Goal: Task Accomplishment & Management: Use online tool/utility

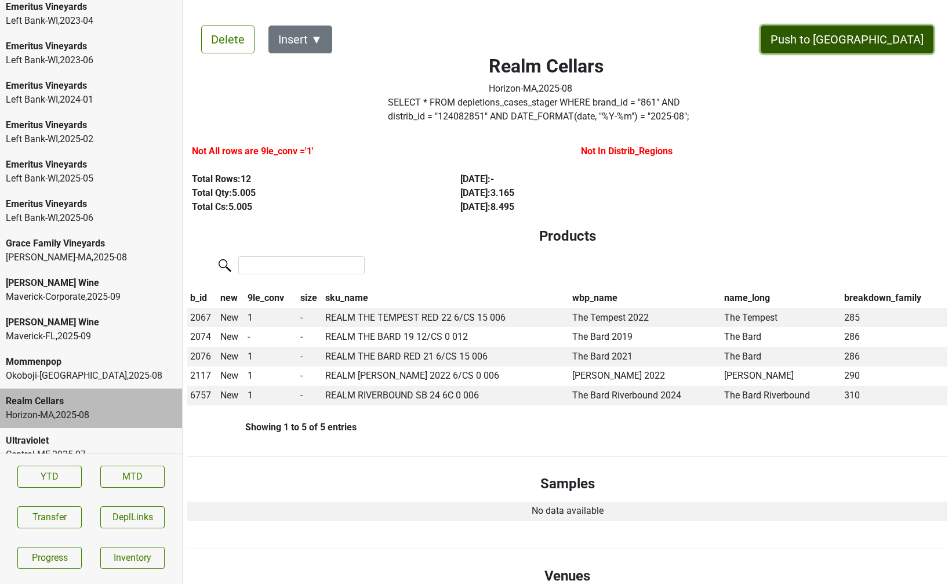
click at [870, 41] on button "Push to DC" at bounding box center [847, 40] width 173 height 28
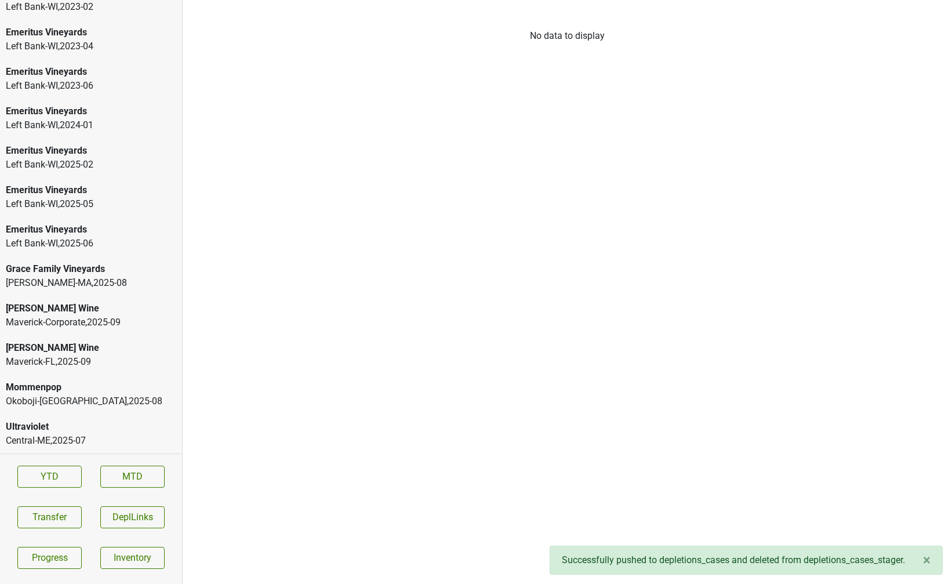
scroll to position [2148, 0]
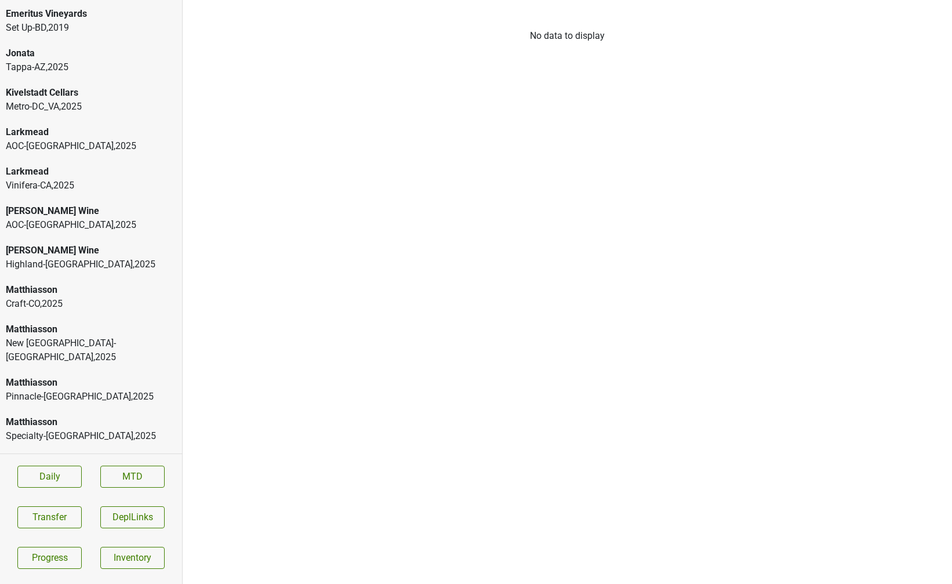
scroll to position [844, 0]
click at [118, 257] on div "Highland-CT , 2025" at bounding box center [91, 264] width 170 height 14
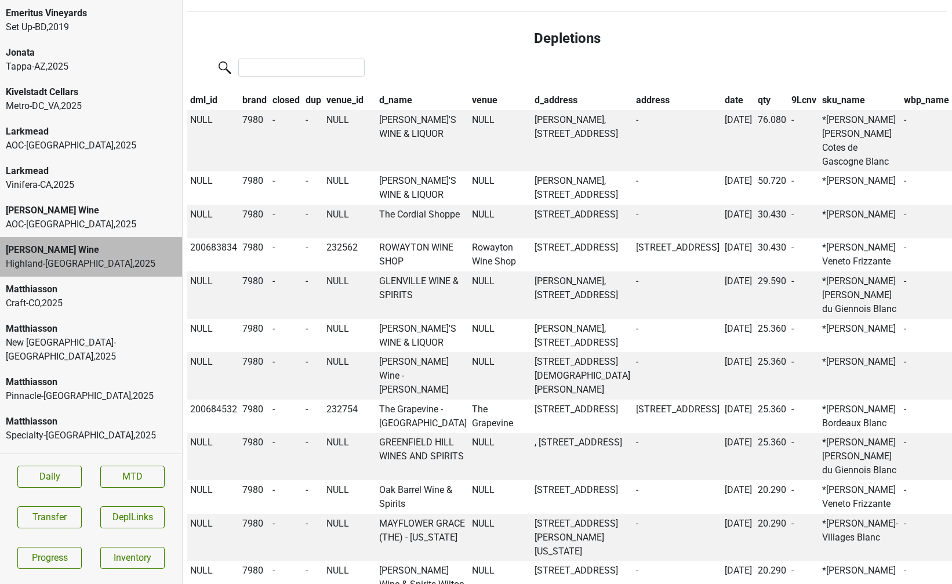
scroll to position [1691, 0]
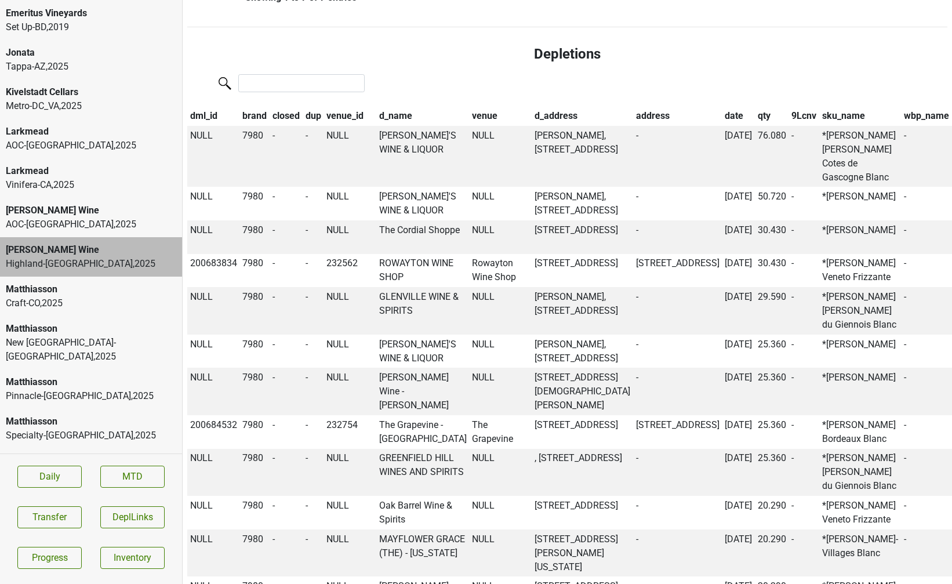
click at [755, 126] on th "qty" at bounding box center [772, 116] width 34 height 20
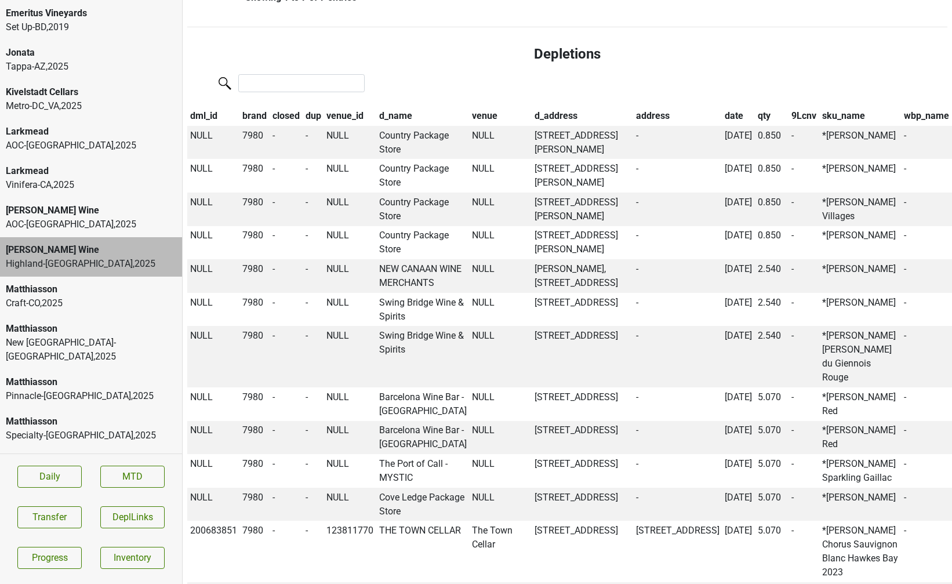
click at [755, 126] on th "qty" at bounding box center [772, 116] width 34 height 20
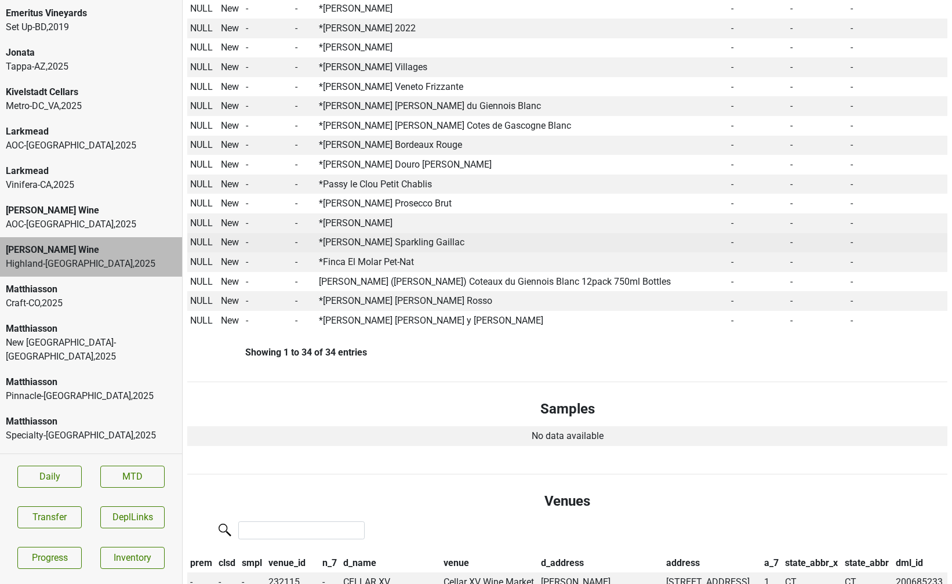
scroll to position [1079, 0]
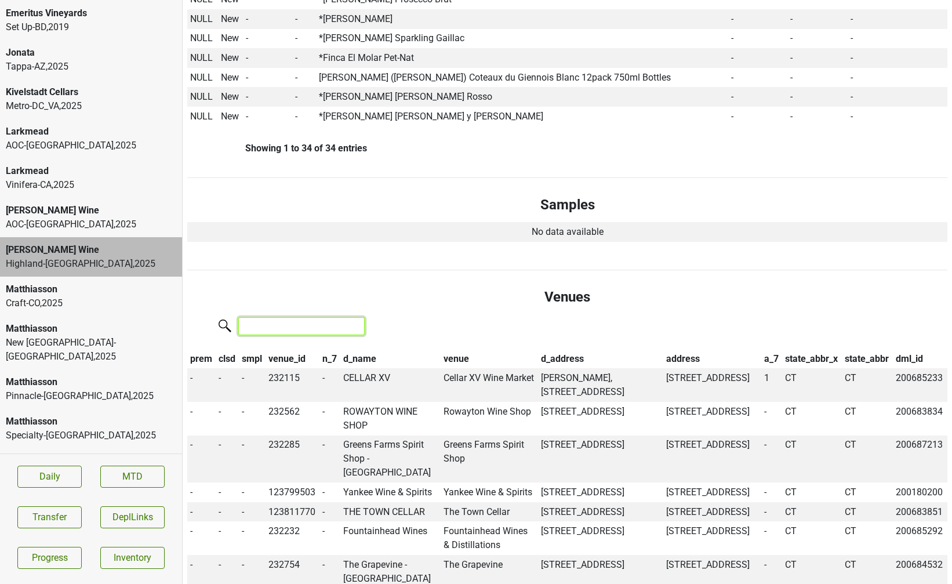
click at [315, 319] on input "search" at bounding box center [301, 326] width 126 height 18
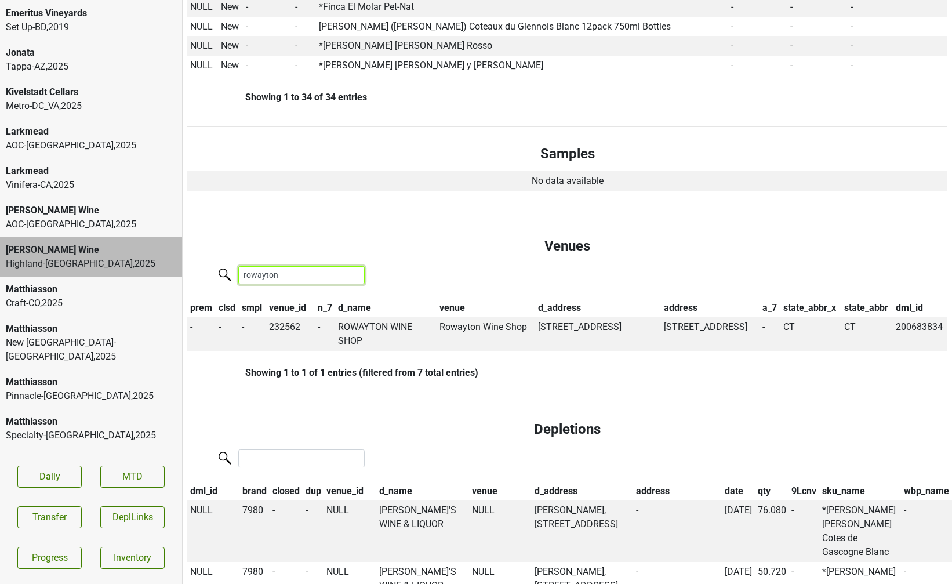
scroll to position [1139, 0]
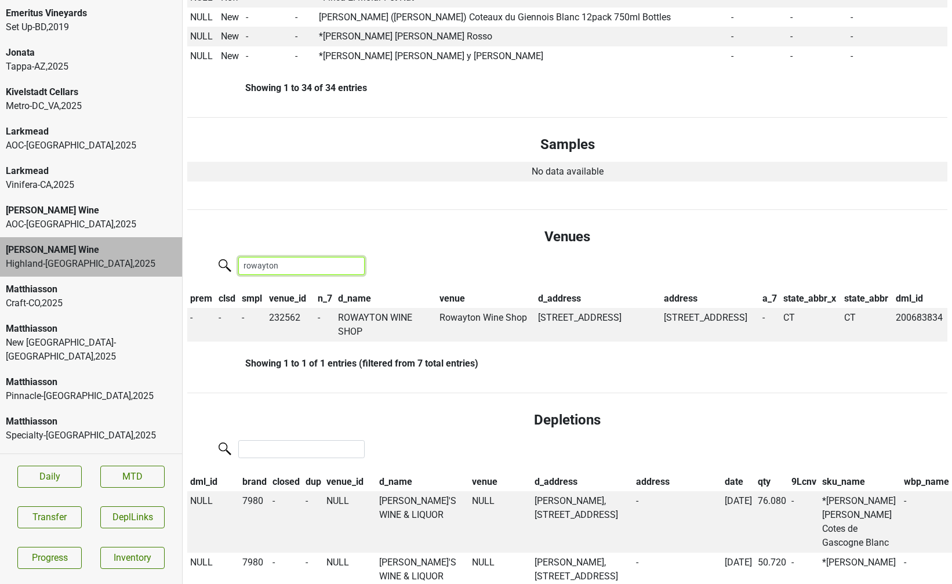
type input "rowayton"
click at [299, 450] on input "search" at bounding box center [301, 449] width 126 height 18
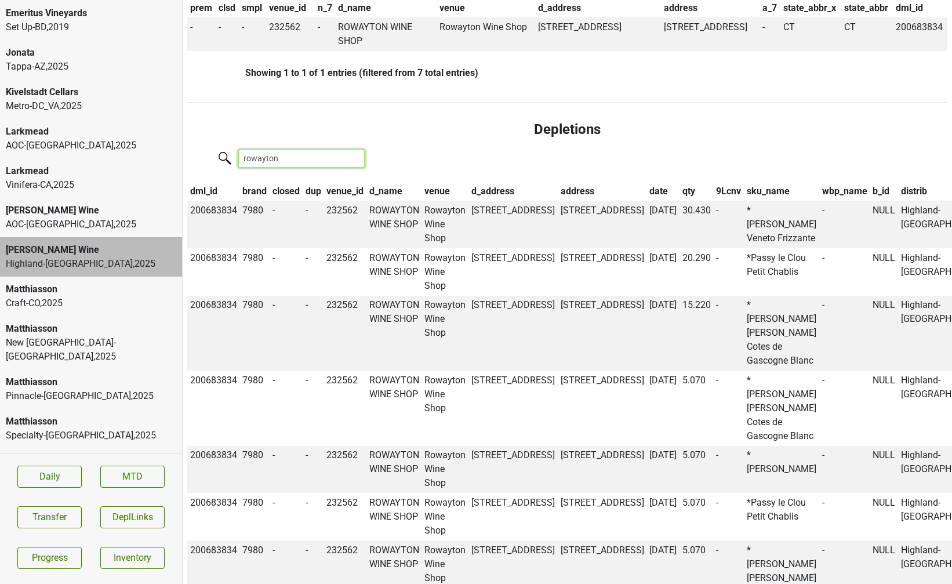
scroll to position [1422, 0]
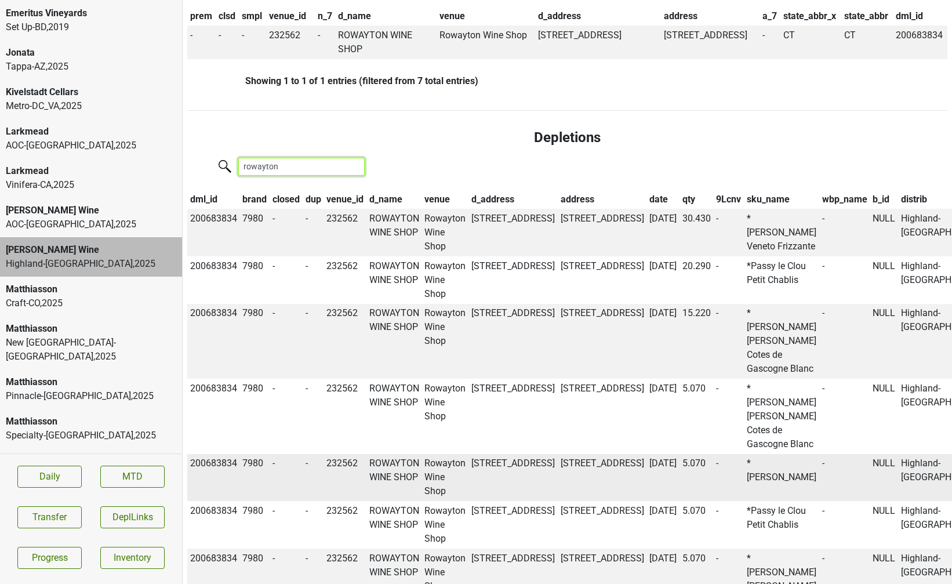
type input "rowayton"
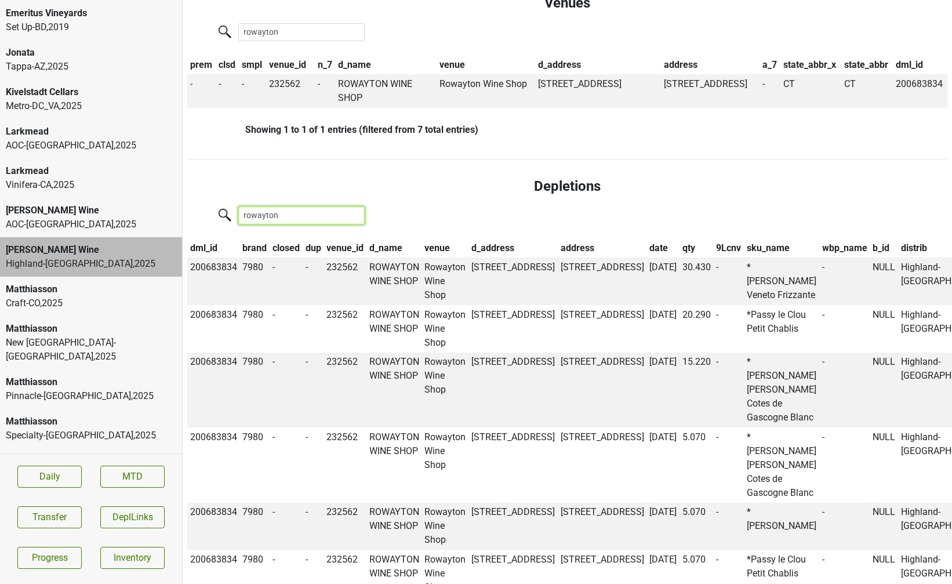
scroll to position [1376, 0]
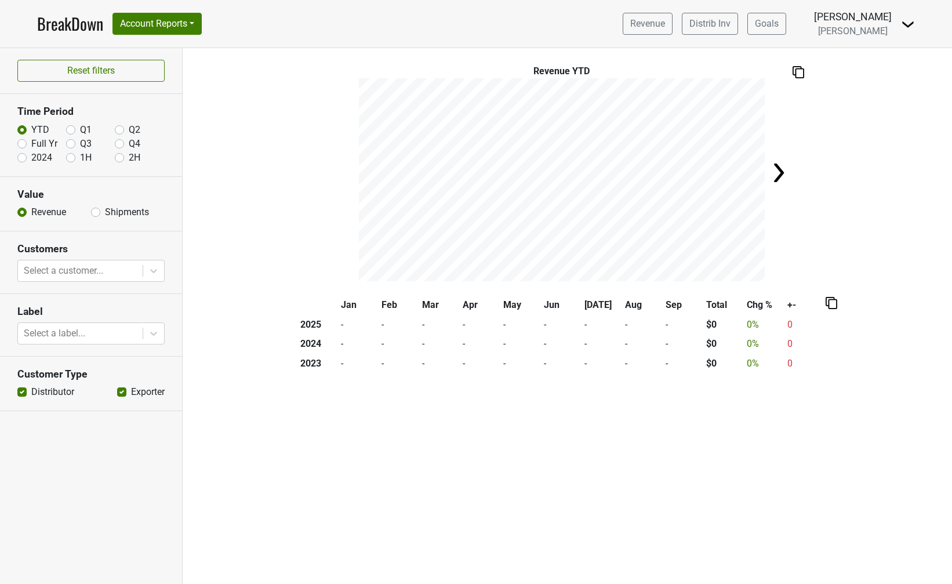
click at [906, 17] on img at bounding box center [908, 24] width 14 height 14
click at [881, 61] on link "Logout" at bounding box center [869, 65] width 92 height 19
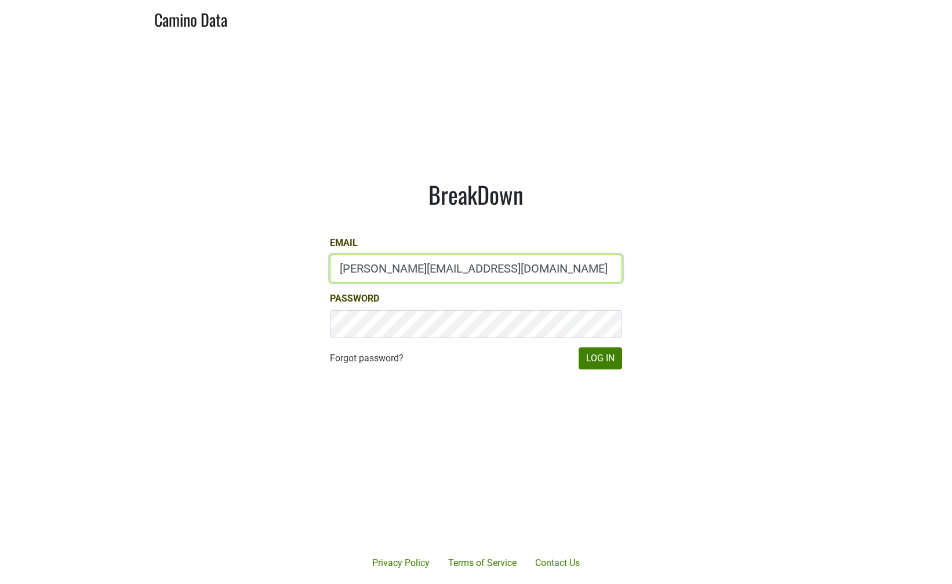
click at [391, 275] on input "jake@colgincellars.com" at bounding box center [476, 269] width 292 height 28
type input "dave@caminodata.com"
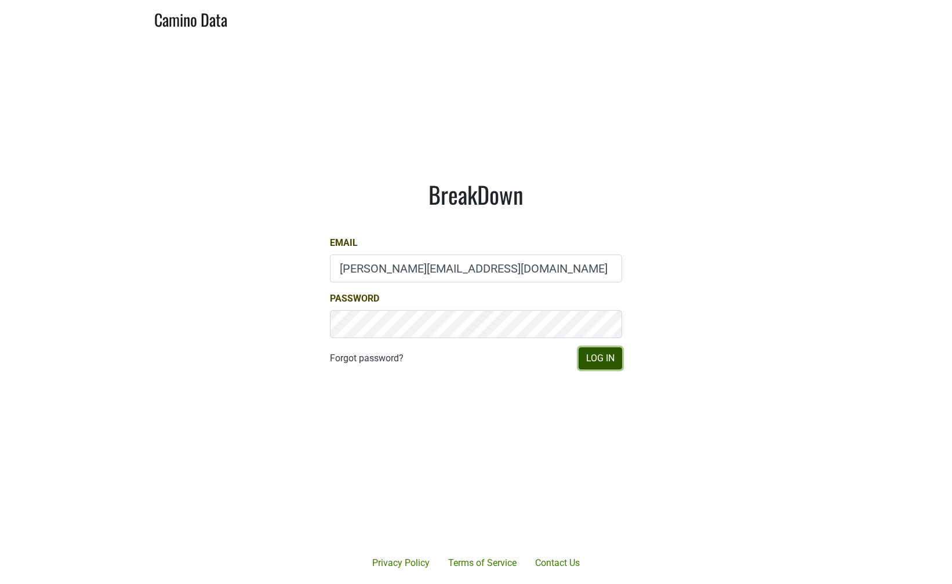
click at [592, 352] on button "Log In" at bounding box center [600, 358] width 43 height 22
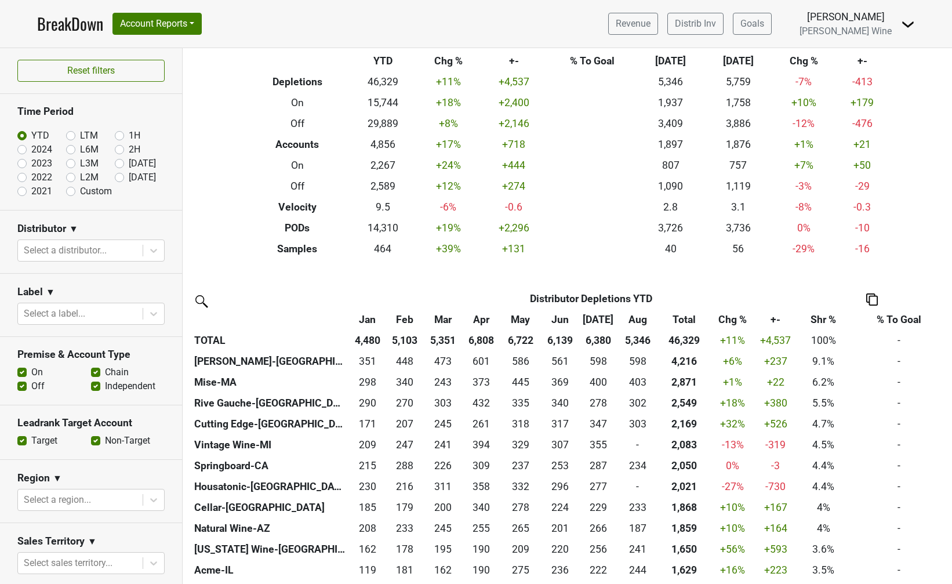
scroll to position [55, 0]
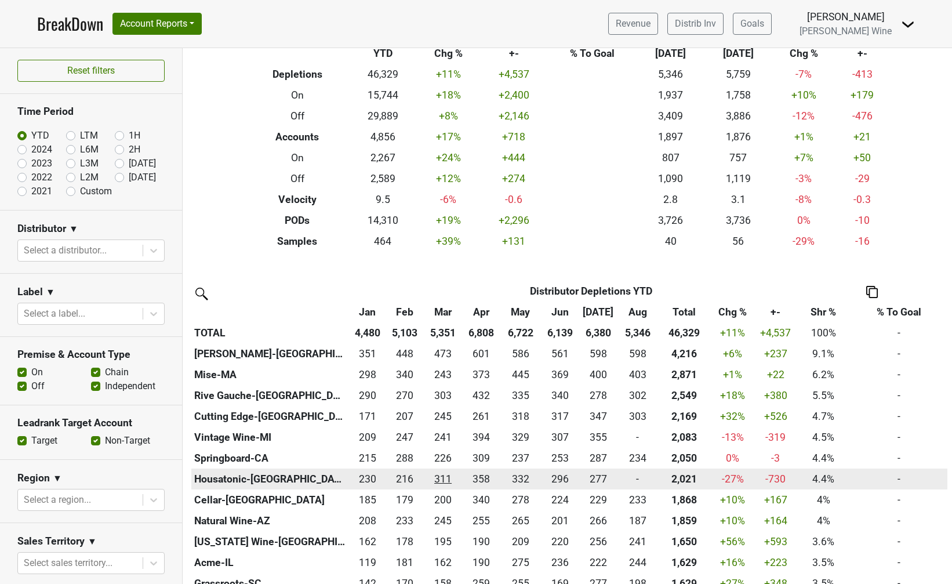
click at [442, 478] on div "311.25 311" at bounding box center [443, 478] width 34 height 15
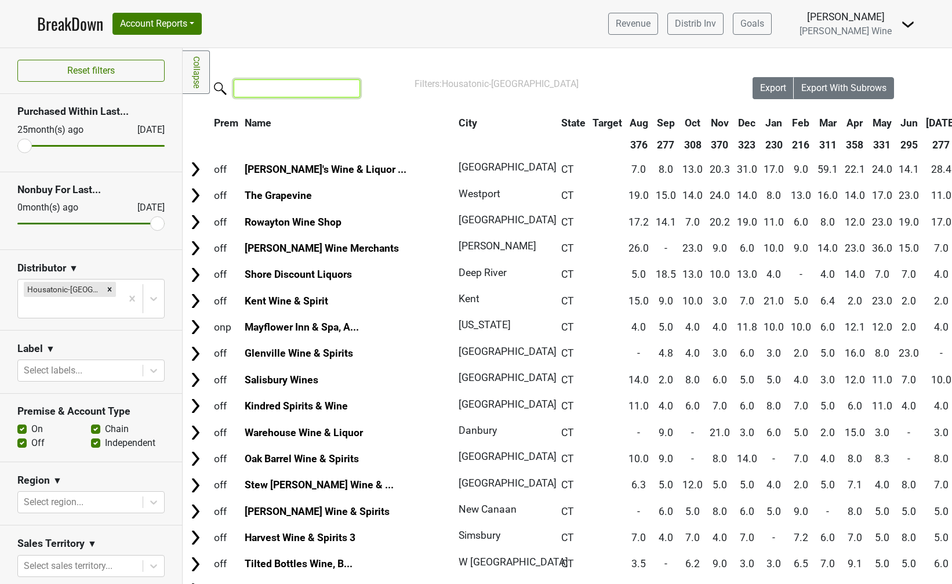
click at [267, 88] on input "search" at bounding box center [297, 88] width 126 height 18
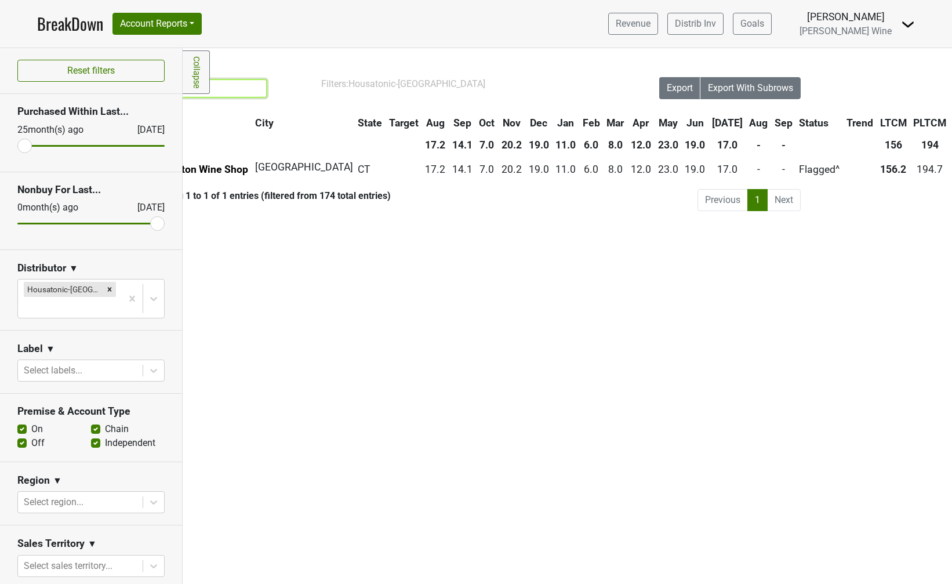
scroll to position [0, 132]
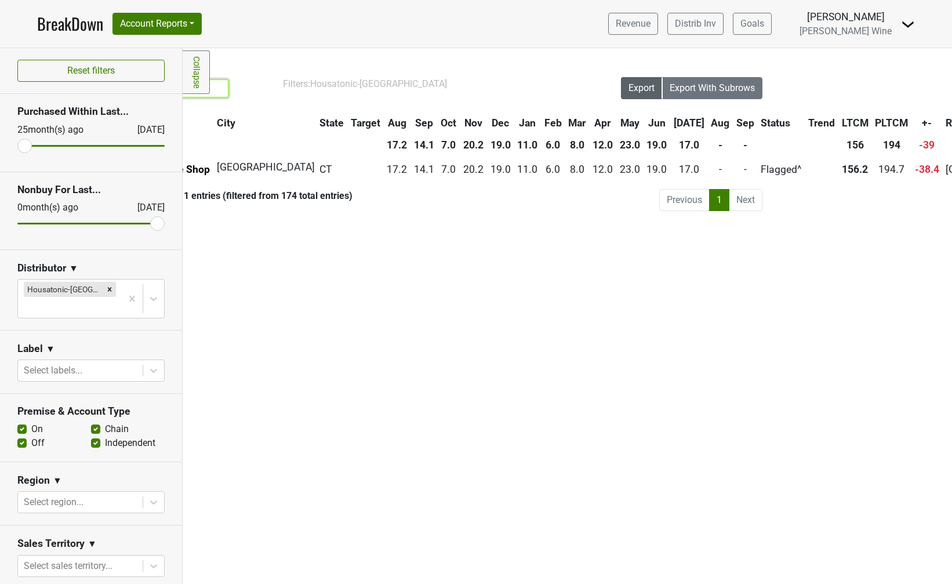
type input "rowayton wine"
click at [642, 92] on span "Export" at bounding box center [641, 87] width 26 height 11
click at [60, 19] on link "BreakDown" at bounding box center [70, 24] width 66 height 24
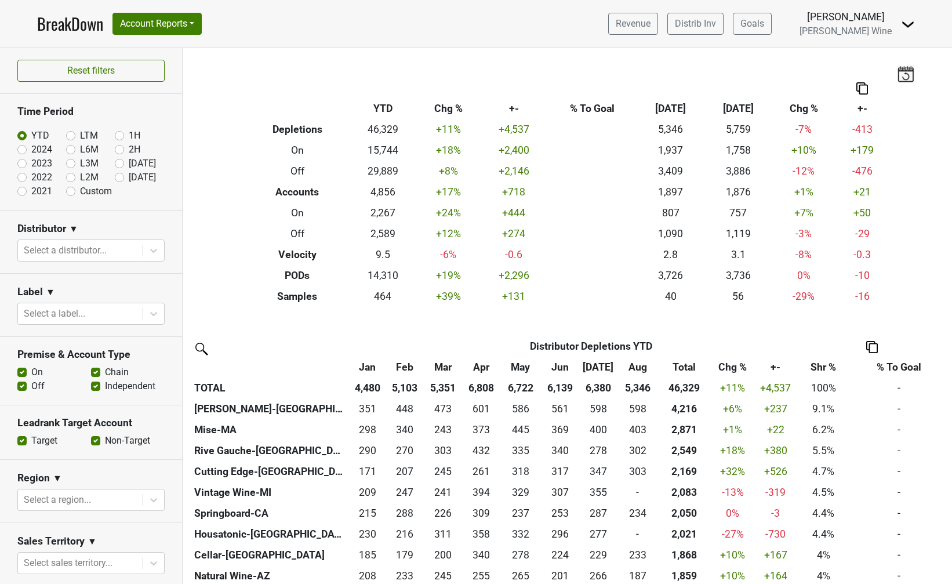
click at [201, 344] on img at bounding box center [200, 348] width 19 height 19
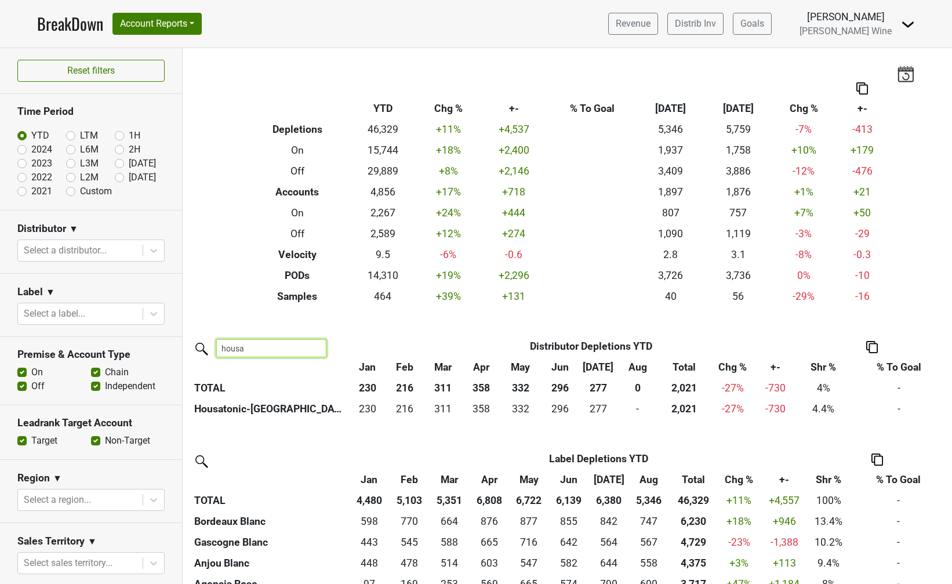
type input "housa"
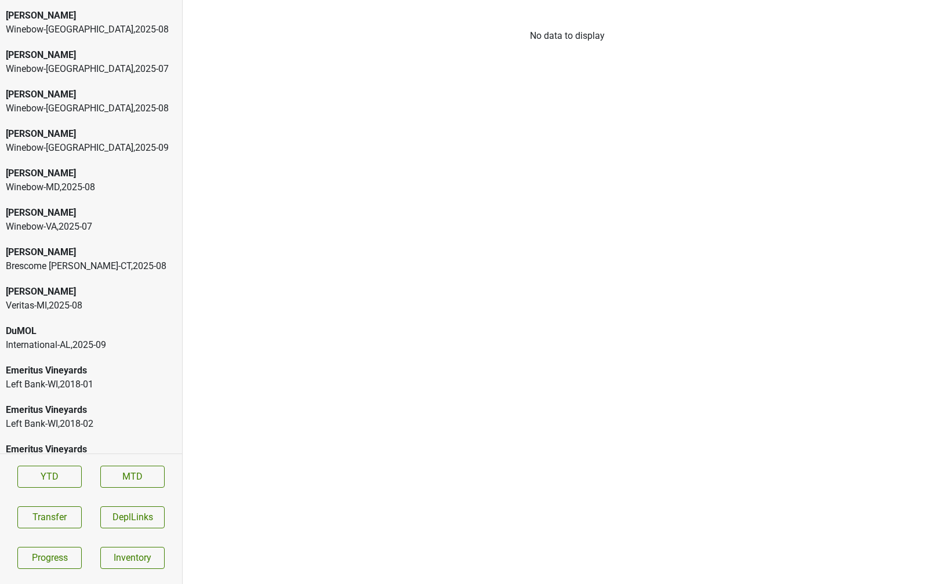
scroll to position [93, 0]
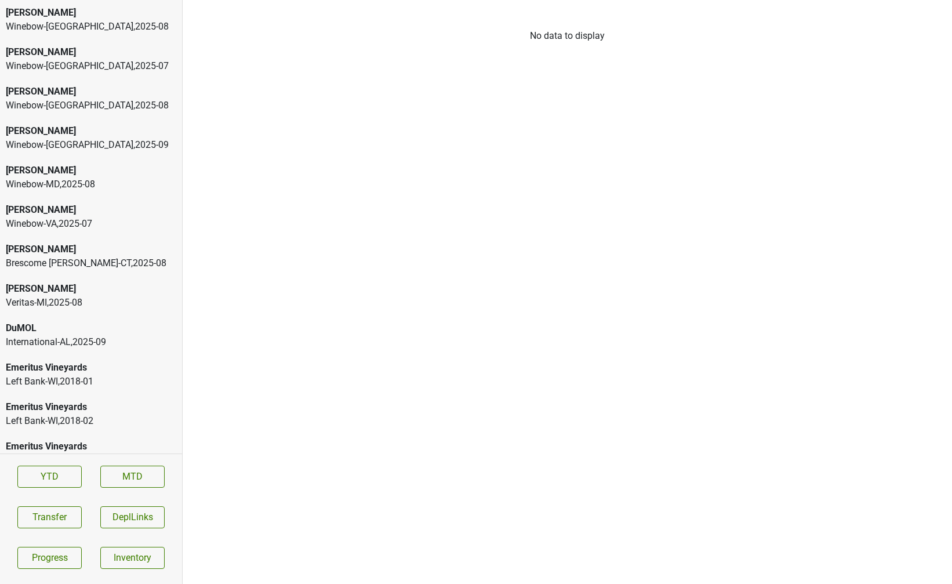
click at [48, 282] on div "[PERSON_NAME]" at bounding box center [91, 289] width 170 height 14
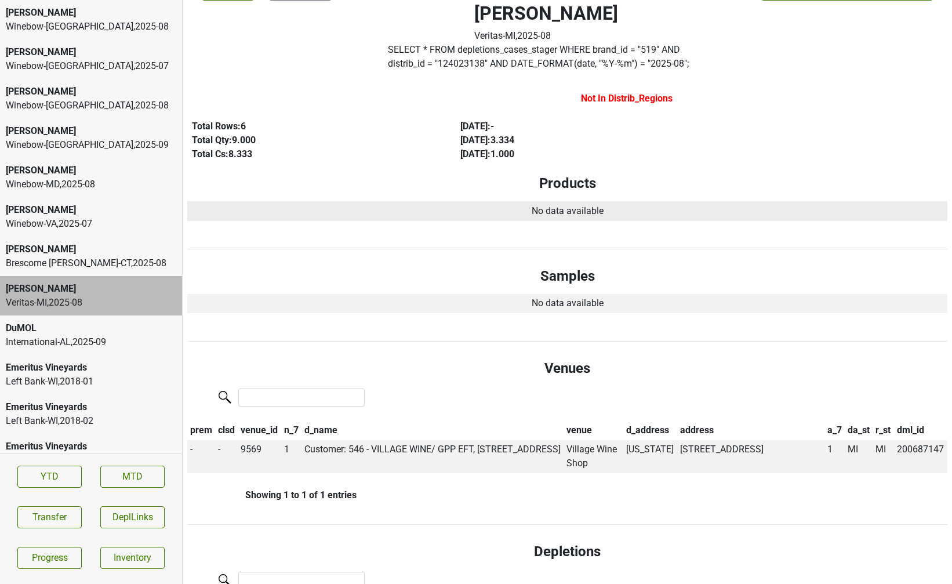
scroll to position [52, 0]
click at [419, 66] on label "SELECT * FROM depletions_cases_stager WHERE brand_id = " 519 " AND distrib_id =…" at bounding box center [546, 57] width 317 height 28
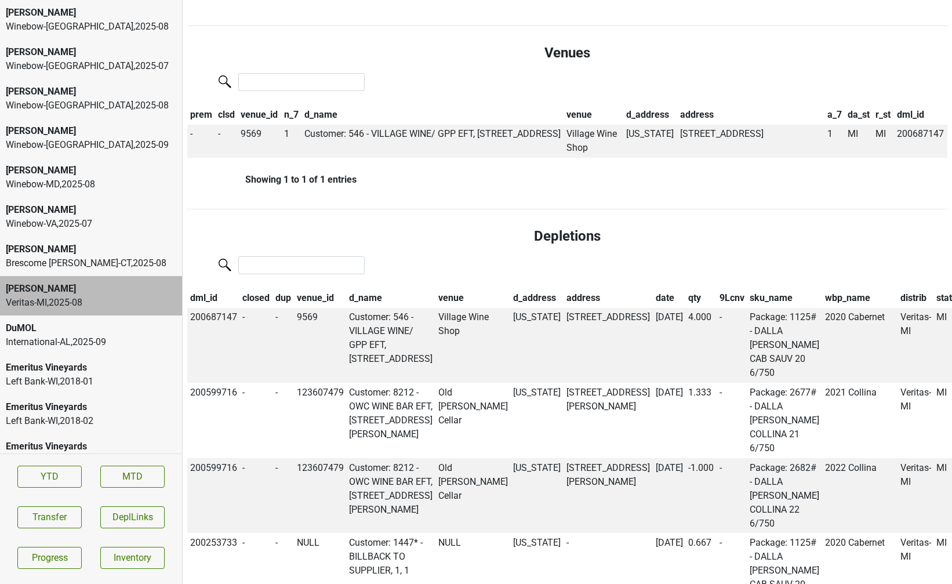
scroll to position [370, 0]
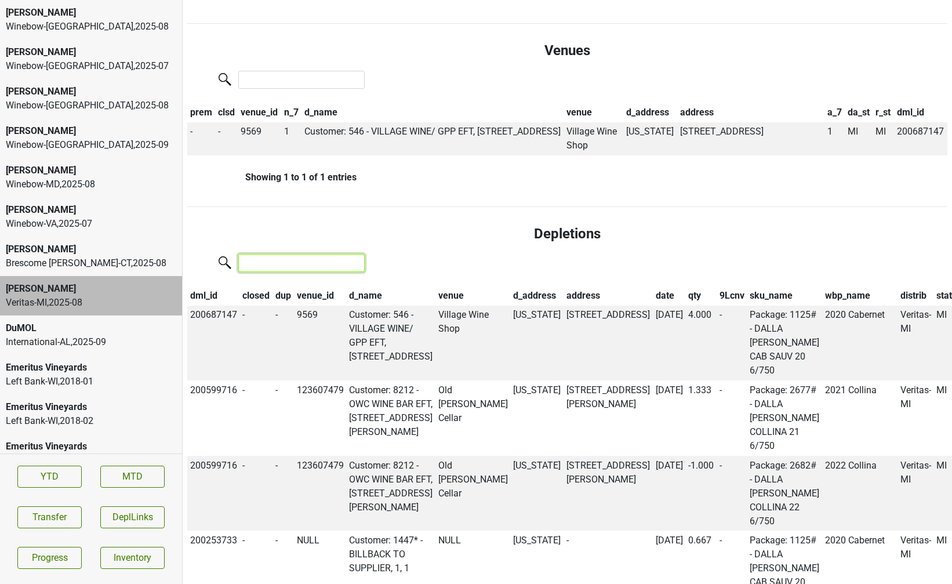
click at [301, 261] on input "search" at bounding box center [301, 263] width 126 height 18
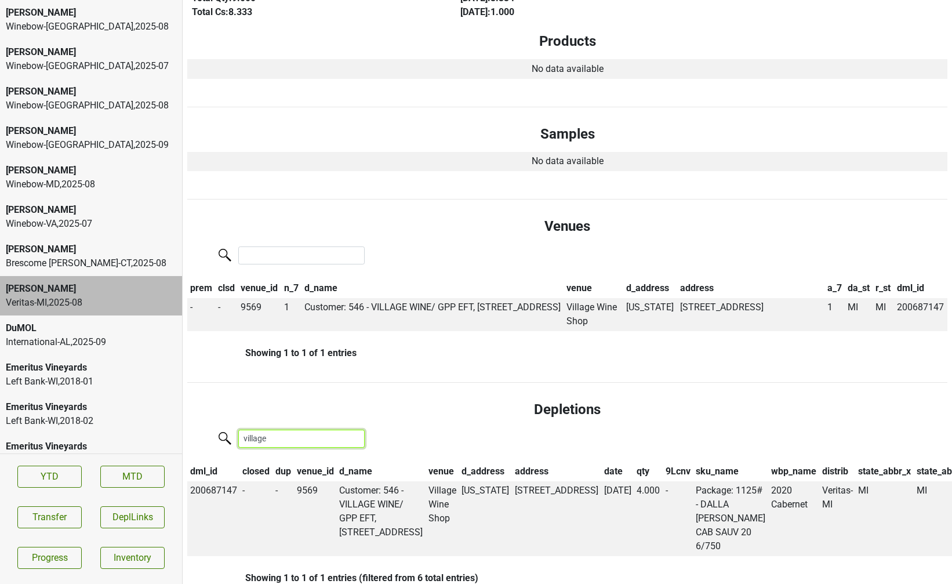
scroll to position [0, 0]
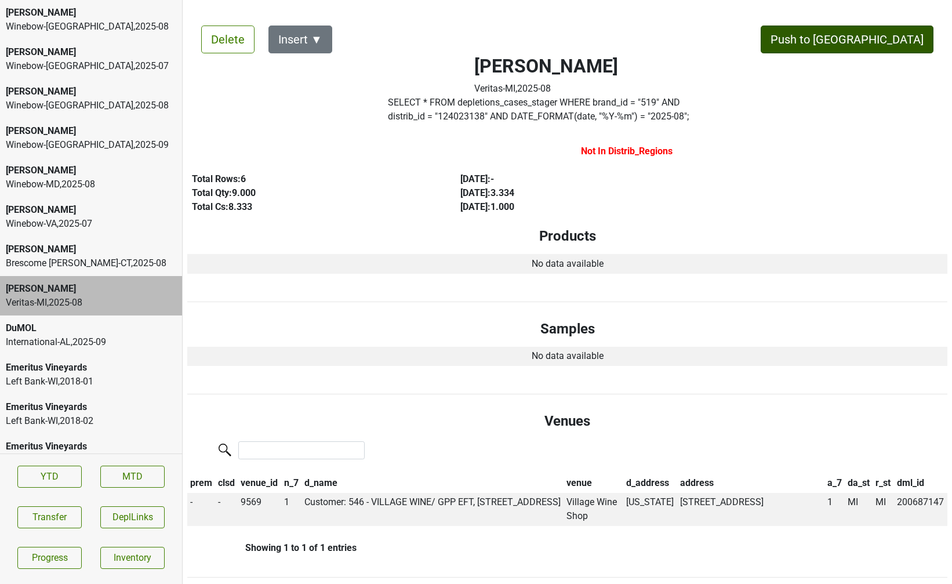
type input "village"
click at [877, 37] on button "Push to [GEOGRAPHIC_DATA]" at bounding box center [847, 40] width 173 height 28
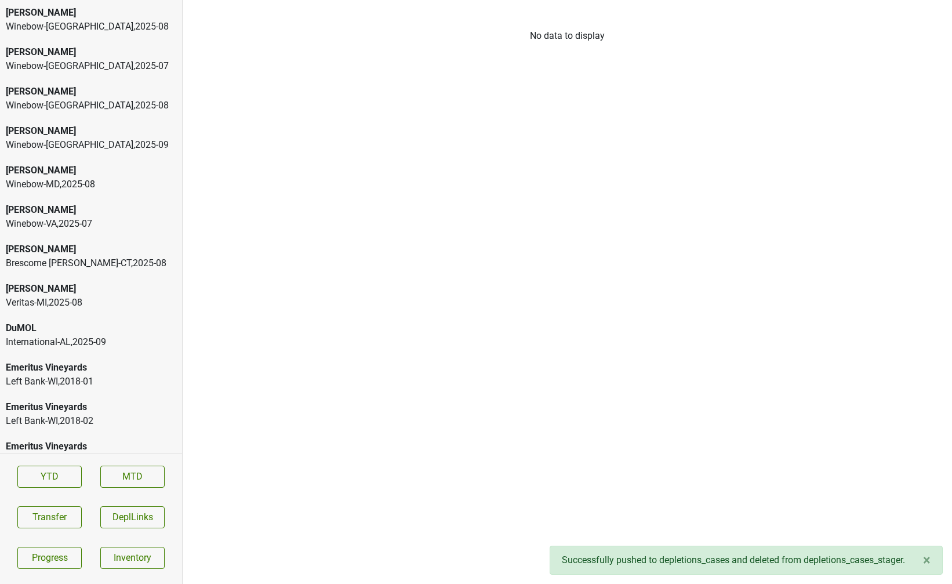
click at [89, 282] on div "[PERSON_NAME]" at bounding box center [91, 289] width 170 height 14
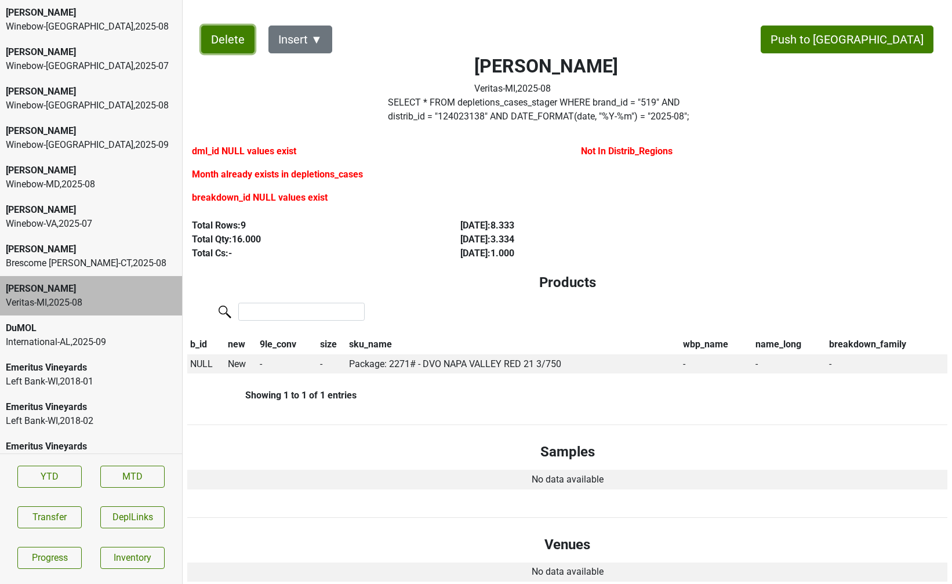
click at [223, 36] on button "Delete" at bounding box center [227, 40] width 53 height 28
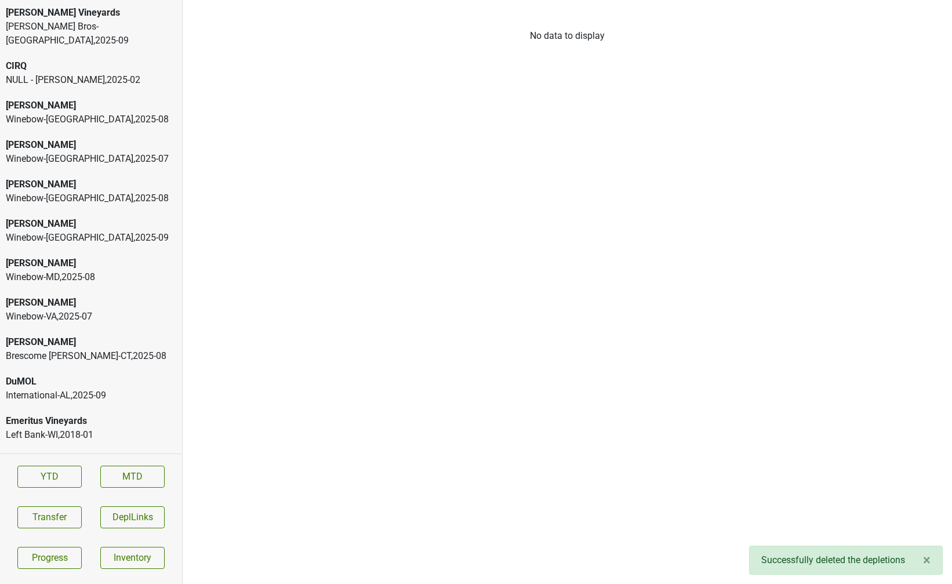
click at [74, 17] on div "Buehler Vineyards" at bounding box center [91, 13] width 170 height 14
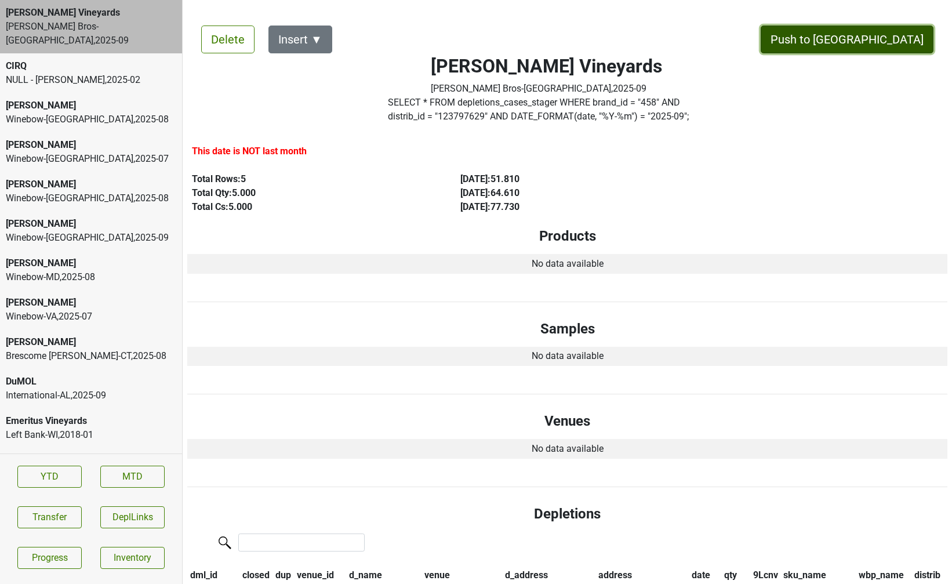
click at [885, 46] on button "Push to [GEOGRAPHIC_DATA]" at bounding box center [847, 40] width 173 height 28
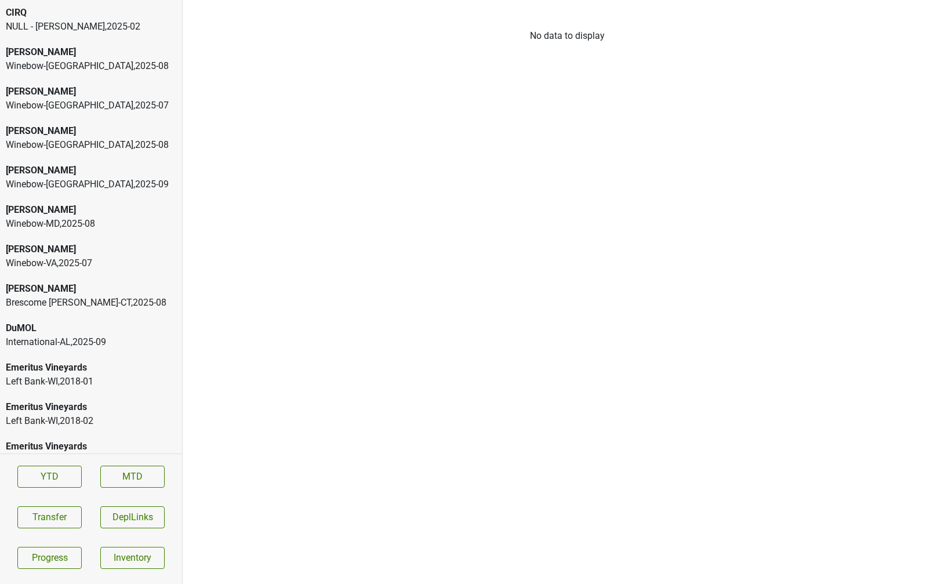
click at [88, 31] on div "NULL - Nathan , 2025 - 02" at bounding box center [91, 27] width 170 height 14
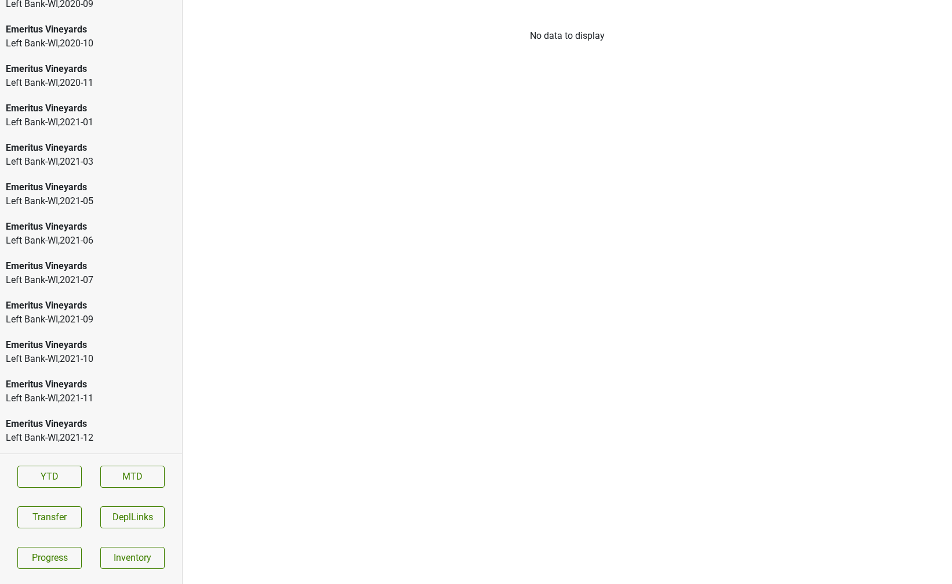
scroll to position [2070, 0]
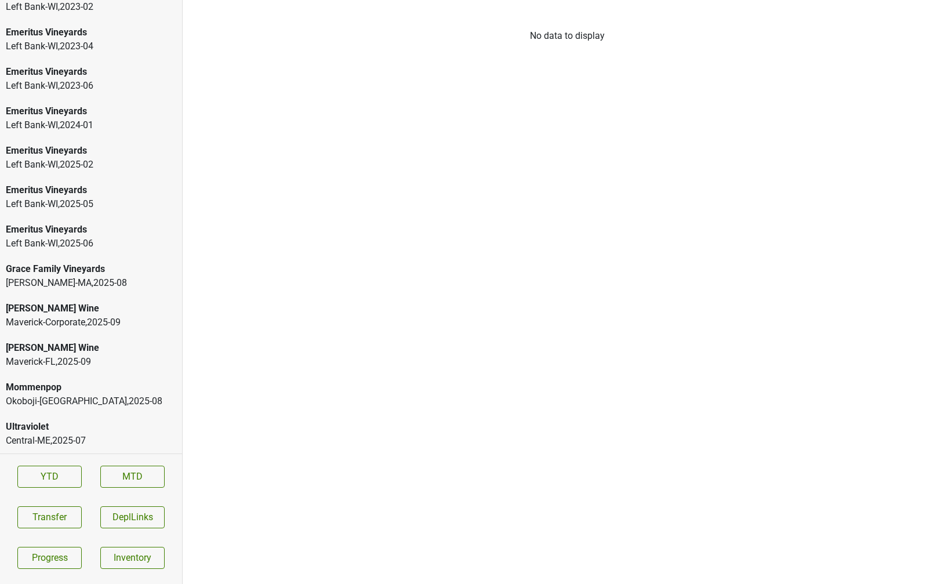
click at [99, 345] on div "[PERSON_NAME] Wine" at bounding box center [91, 348] width 170 height 14
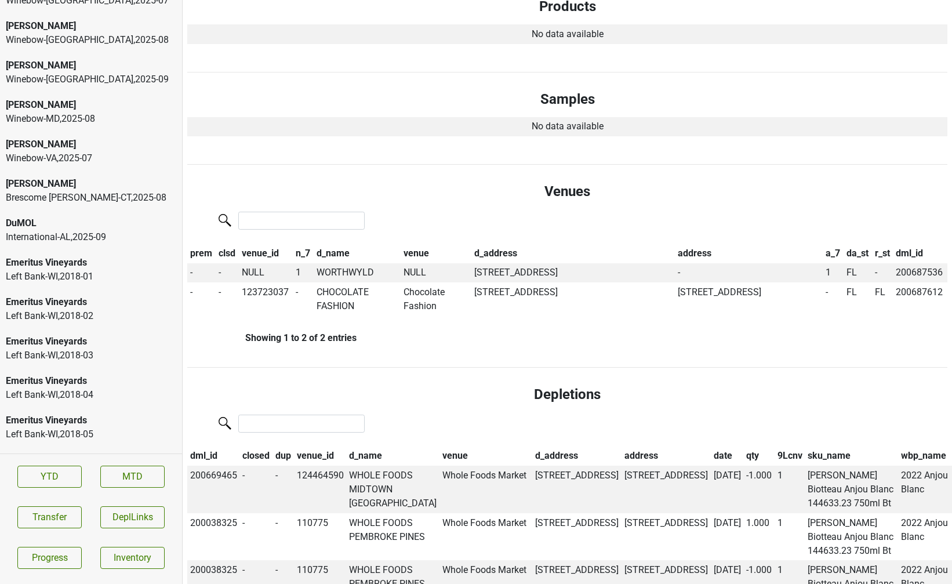
scroll to position [0, 0]
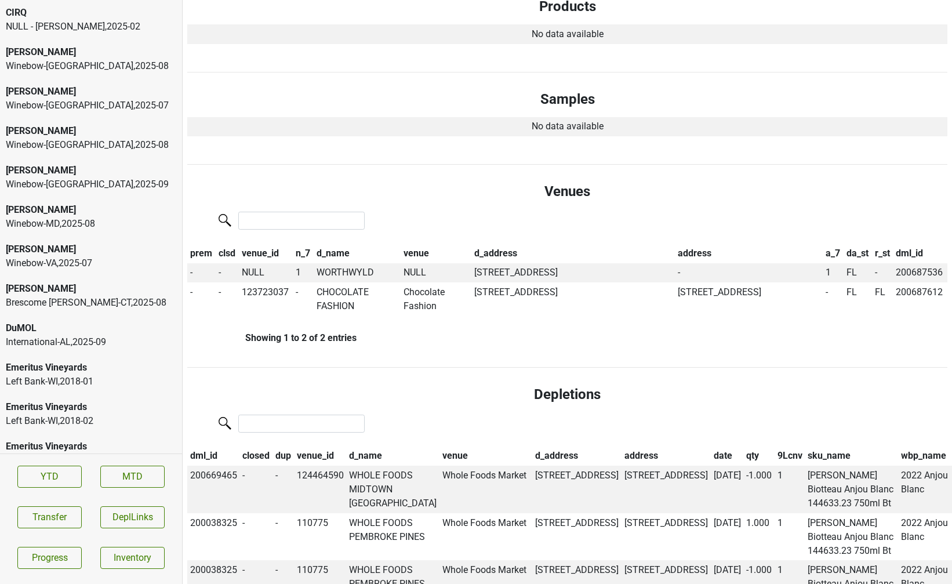
click at [117, 297] on div "Brescome [PERSON_NAME]-[GEOGRAPHIC_DATA] , 2025 - 08" at bounding box center [91, 303] width 170 height 14
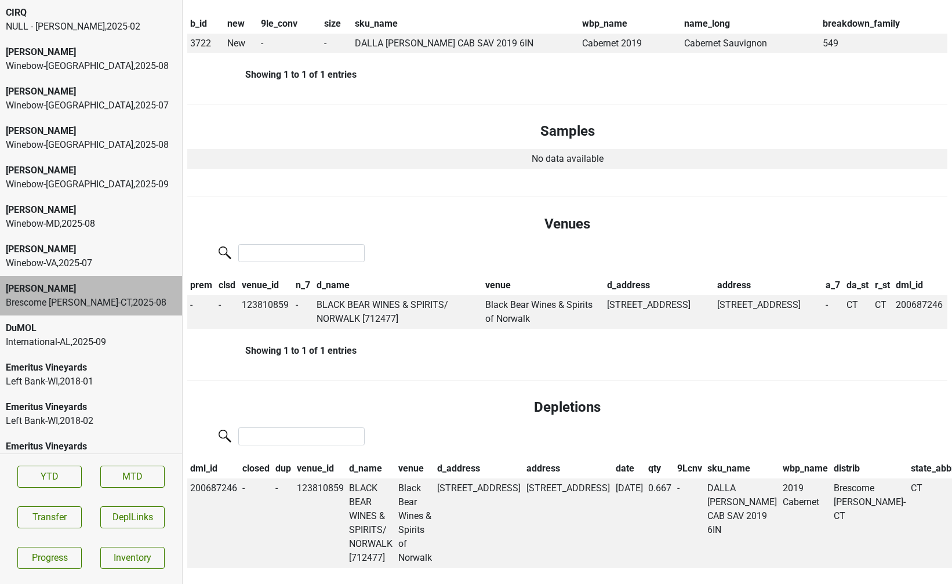
scroll to position [328, 0]
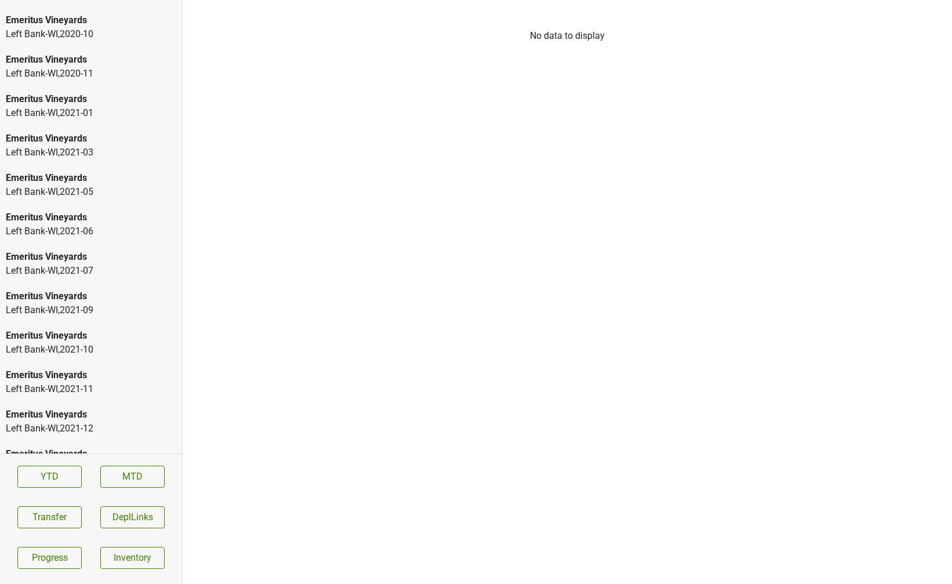
scroll to position [2030, 0]
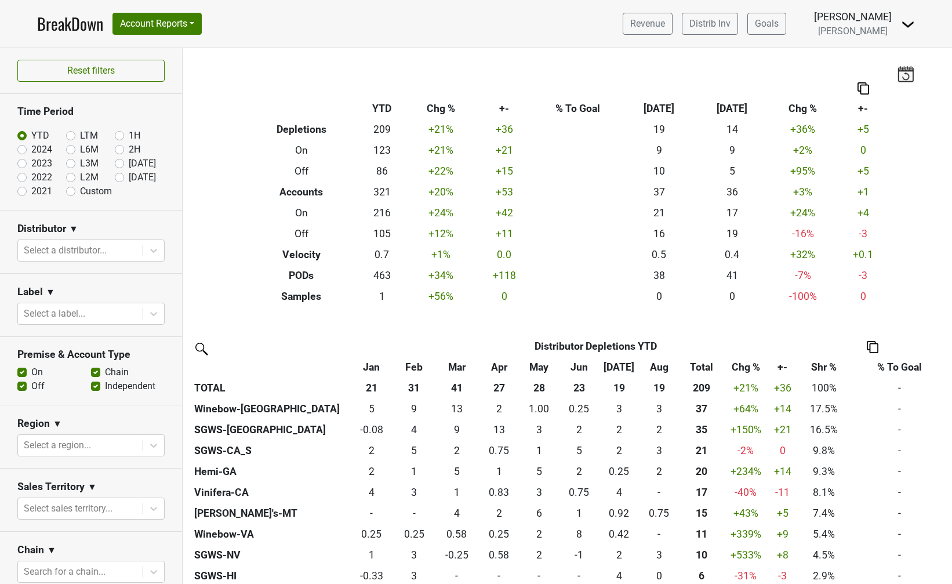
scroll to position [90, 0]
